Goal: Task Accomplishment & Management: Complete application form

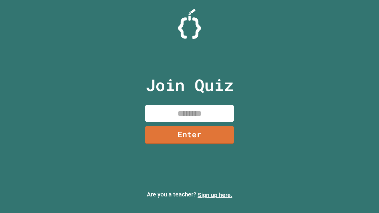
click at [215, 195] on link "Sign up here." at bounding box center [215, 195] width 35 height 7
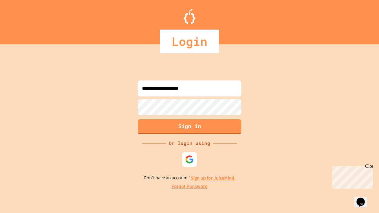
type input "**********"
